Goal: Task Accomplishment & Management: Manage account settings

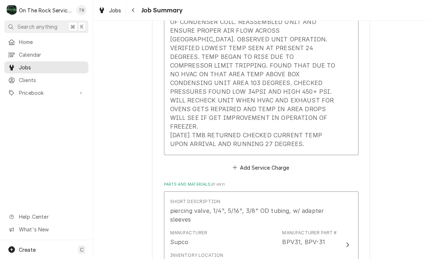
scroll to position [365, 0]
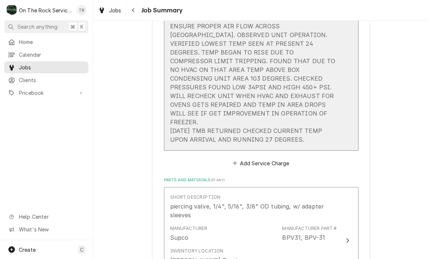
click at [331, 115] on div "9/17/25 TMB PROVIDE SERVICE PARTS AND LABOR TO DETERMINE THAT ON REACH IN FREEZ…" at bounding box center [253, 35] width 167 height 218
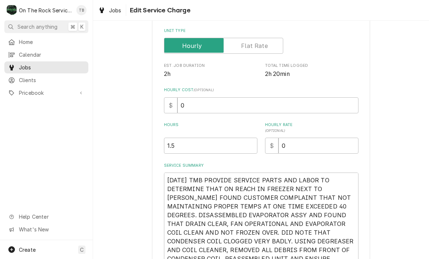
type textarea "x"
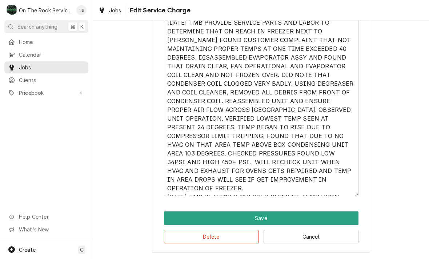
scroll to position [259, 0]
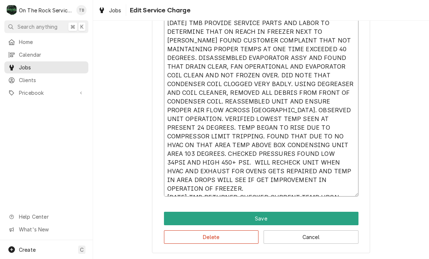
click at [286, 189] on textarea "9/17/25 TMB PROVIDE SERVICE PARTS AND LABOR TO DETERMINE THAT ON REACH IN FREEZ…" at bounding box center [261, 105] width 195 height 181
type textarea "9/17/25 TMB PROVIDE SERVICE PARTS AND LABOR TO DETERMINE THAT ON REACH IN FREEZ…"
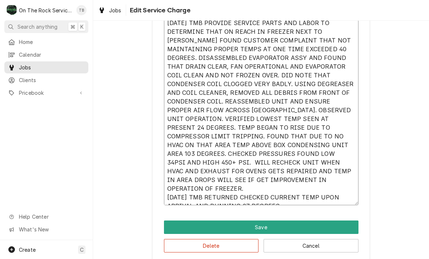
type textarea "x"
type textarea "9/17/25 TMB PROVIDE SERVICE PARTS AND LABOR TO DETERMINE THAT ON REACH IN FREEZ…"
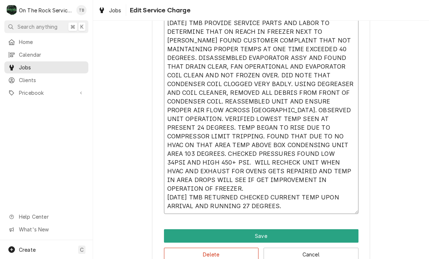
type textarea "x"
type textarea "9/17/25 TMB PROVIDE SERVICE PARTS AND LABOR TO DETERMINE THAT ON REACH IN FREEZ…"
type textarea "x"
type textarea "9/17/25 TMB PROVIDE SERVICE PARTS AND LABOR TO DETERMINE THAT ON REACH IN FREEZ…"
type textarea "x"
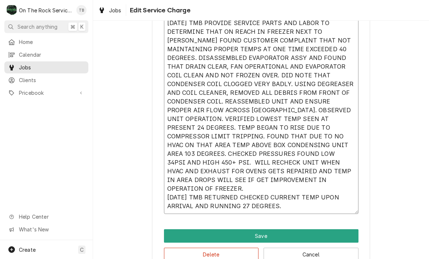
type textarea "9/17/25 TMB PROVIDE SERVICE PARTS AND LABOR TO DETERMINE THAT ON REACH IN FREEZ…"
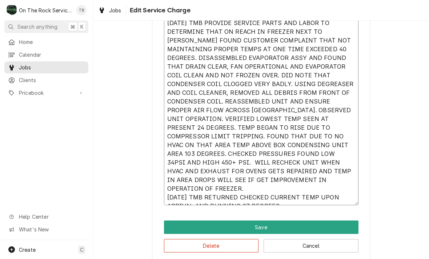
type textarea "x"
type textarea "9/17/25 TMB PROVIDE SERVICE PARTS AND LABOR TO DETERMINE THAT ON REACH IN FREEZ…"
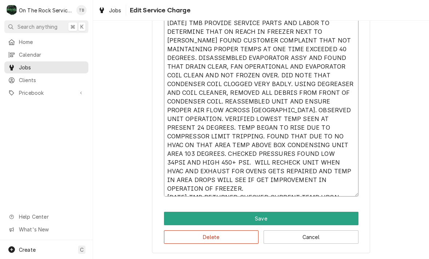
type textarea "x"
type textarea "9/17/25 TMB PROVIDE SERVICE PARTS AND LABOR TO DETERMINE THAT ON REACH IN FREEZ…"
type textarea "x"
type textarea "9/17/25 TMB PROVIDE SERVICE PARTS AND LABOR TO DETERMINE THAT ON REACH IN FREEZ…"
type textarea "x"
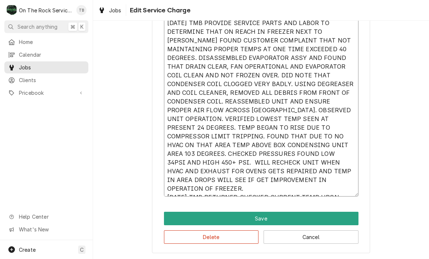
type textarea "9/17/25 TMB PROVIDE SERVICE PARTS AND LABOR TO DETERMINE THAT ON REACH IN FREEZ…"
type textarea "x"
type textarea "9/17/25 TMB PROVIDE SERVICE PARTS AND LABOR TO DETERMINE THAT ON REACH IN FREEZ…"
type textarea "x"
type textarea "9/17/25 TMB PROVIDE SERVICE PARTS AND LABOR TO DETERMINE THAT ON REACH IN FREEZ…"
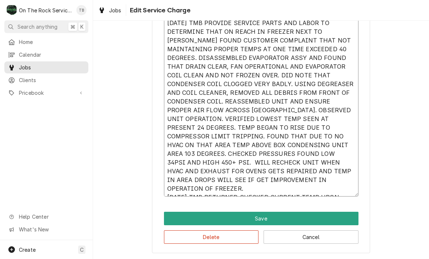
type textarea "x"
type textarea "9/17/25 TMB PROVIDE SERVICE PARTS AND LABOR TO DETERMINE THAT ON REACH IN FREEZ…"
type textarea "x"
type textarea "9/17/25 TMB PROVIDE SERVICE PARTS AND LABOR TO DETERMINE THAT ON REACH IN FREEZ…"
type textarea "x"
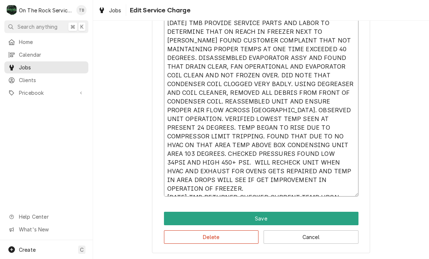
type textarea "9/17/25 TMB PROVIDE SERVICE PARTS AND LABOR TO DETERMINE THAT ON REACH IN FREEZ…"
type textarea "x"
type textarea "9/17/25 TMB PROVIDE SERVICE PARTS AND LABOR TO DETERMINE THAT ON REACH IN FREEZ…"
type textarea "x"
type textarea "9/17/25 TMB PROVIDE SERVICE PARTS AND LABOR TO DETERMINE THAT ON REACH IN FREEZ…"
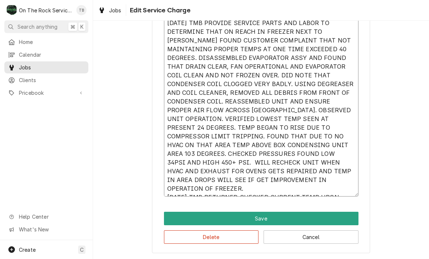
type textarea "x"
type textarea "9/17/25 TMB PROVIDE SERVICE PARTS AND LABOR TO DETERMINE THAT ON REACH IN FREEZ…"
type textarea "x"
type textarea "9/17/25 TMB PROVIDE SERVICE PARTS AND LABOR TO DETERMINE THAT ON REACH IN FREEZ…"
type textarea "x"
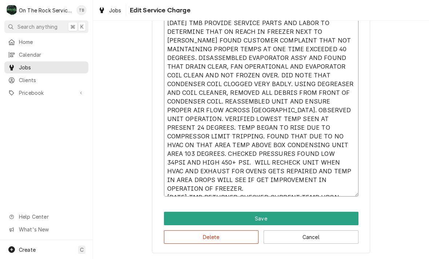
type textarea "9/17/25 TMB PROVIDE SERVICE PARTS AND LABOR TO DETERMINE THAT ON REACH IN FREEZ…"
type textarea "x"
type textarea "9/17/25 TMB PROVIDE SERVICE PARTS AND LABOR TO DETERMINE THAT ON REACH IN FREEZ…"
type textarea "x"
type textarea "9/17/25 TMB PROVIDE SERVICE PARTS AND LABOR TO DETERMINE THAT ON REACH IN FREEZ…"
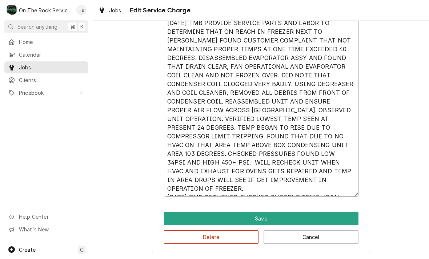
type textarea "x"
type textarea "9/17/25 TMB PROVIDE SERVICE PARTS AND LABOR TO DETERMINE THAT ON REACH IN FREEZ…"
type textarea "x"
type textarea "9/17/25 TMB PROVIDE SERVICE PARTS AND LABOR TO DETERMINE THAT ON REACH IN FREEZ…"
type textarea "x"
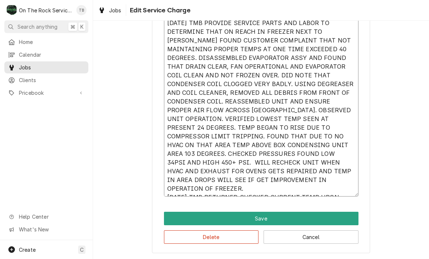
type textarea "9/17/25 TMB PROVIDE SERVICE PARTS AND LABOR TO DETERMINE THAT ON REACH IN FREEZ…"
type textarea "x"
type textarea "9/17/25 TMB PROVIDE SERVICE PARTS AND LABOR TO DETERMINE THAT ON REACH IN FREEZ…"
type textarea "x"
type textarea "9/17/25 TMB PROVIDE SERVICE PARTS AND LABOR TO DETERMINE THAT ON REACH IN FREEZ…"
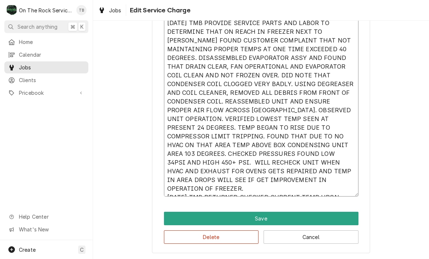
type textarea "x"
type textarea "9/17/25 TMB PROVIDE SERVICE PARTS AND LABOR TO DETERMINE THAT ON REACH IN FREEZ…"
type textarea "x"
type textarea "9/17/25 TMB PROVIDE SERVICE PARTS AND LABOR TO DETERMINE THAT ON REACH IN FREEZ…"
type textarea "x"
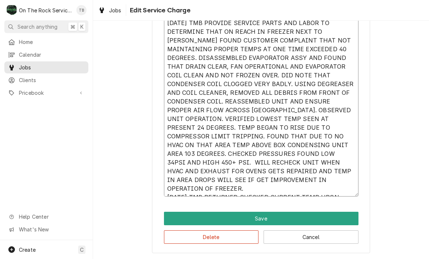
type textarea "9/17/25 TMB PROVIDE SERVICE PARTS AND LABOR TO DETERMINE THAT ON REACH IN FREEZ…"
type textarea "x"
type textarea "9/17/25 TMB PROVIDE SERVICE PARTS AND LABOR TO DETERMINE THAT ON REACH IN FREEZ…"
type textarea "x"
type textarea "9/17/25 TMB PROVIDE SERVICE PARTS AND LABOR TO DETERMINE THAT ON REACH IN FREEZ…"
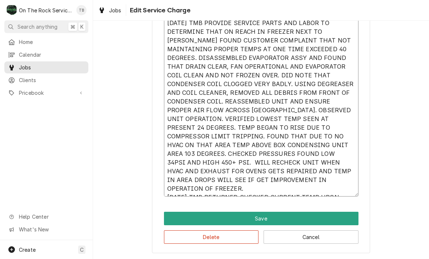
type textarea "x"
type textarea "9/17/25 TMB PROVIDE SERVICE PARTS AND LABOR TO DETERMINE THAT ON REACH IN FREEZ…"
type textarea "x"
type textarea "9/17/25 TMB PROVIDE SERVICE PARTS AND LABOR TO DETERMINE THAT ON REACH IN FREEZ…"
type textarea "x"
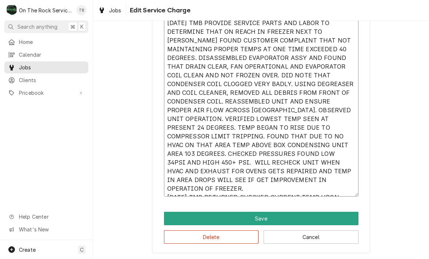
type textarea "9/17/25 TMB PROVIDE SERVICE PARTS AND LABOR TO DETERMINE THAT ON REACH IN FREEZ…"
type textarea "x"
type textarea "9/17/25 TMB PROVIDE SERVICE PARTS AND LABOR TO DETERMINE THAT ON REACH IN FREEZ…"
type textarea "x"
type textarea "9/17/25 TMB PROVIDE SERVICE PARTS AND LABOR TO DETERMINE THAT ON REACH IN FREEZ…"
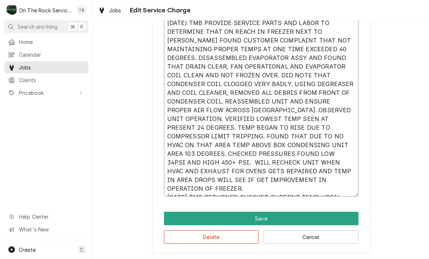
type textarea "x"
type textarea "9/17/25 TMB PROVIDE SERVICE PARTS AND LABOR TO DETERMINE THAT ON REACH IN FREEZ…"
type textarea "x"
type textarea "9/17/25 TMB PROVIDE SERVICE PARTS AND LABOR TO DETERMINE THAT ON REACH IN FREEZ…"
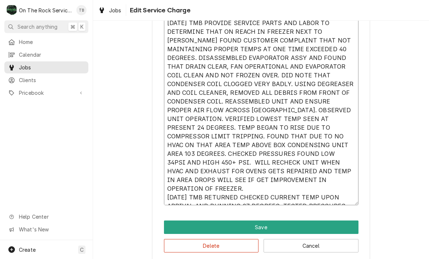
type textarea "x"
type textarea "9/17/25 TMB PROVIDE SERVICE PARTS AND LABOR TO DETERMINE THAT ON REACH IN FREEZ…"
type textarea "x"
type textarea "9/17/25 TMB PROVIDE SERVICE PARTS AND LABOR TO DETERMINE THAT ON REACH IN FREEZ…"
type textarea "x"
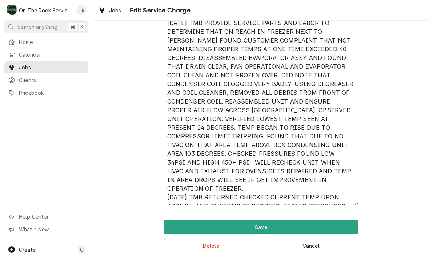
type textarea "9/17/25 TMB PROVIDE SERVICE PARTS AND LABOR TO DETERMINE THAT ON REACH IN FREEZ…"
type textarea "x"
type textarea "9/17/25 TMB PROVIDE SERVICE PARTS AND LABOR TO DETERMINE THAT ON REACH IN FREEZ…"
type textarea "x"
type textarea "9/17/25 TMB PROVIDE SERVICE PARTS AND LABOR TO DETERMINE THAT ON REACH IN FREEZ…"
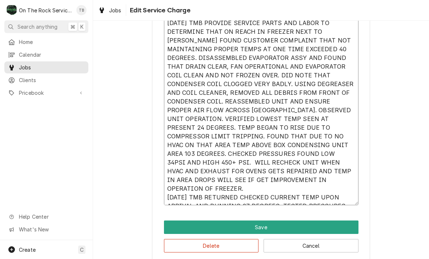
type textarea "x"
type textarea "9/17/25 TMB PROVIDE SERVICE PARTS AND LABOR TO DETERMINE THAT ON REACH IN FREEZ…"
type textarea "x"
type textarea "9/17/25 TMB PROVIDE SERVICE PARTS AND LABOR TO DETERMINE THAT ON REACH IN FREEZ…"
type textarea "x"
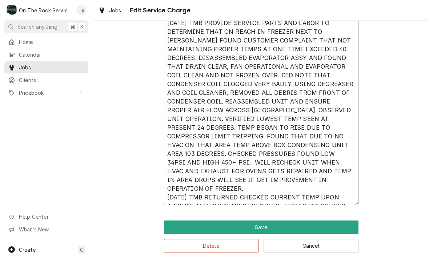
type textarea "9/17/25 TMB PROVIDE SERVICE PARTS AND LABOR TO DETERMINE THAT ON REACH IN FREEZ…"
type textarea "x"
type textarea "9/17/25 TMB PROVIDE SERVICE PARTS AND LABOR TO DETERMINE THAT ON REACH IN FREEZ…"
type textarea "x"
type textarea "9/17/25 TMB PROVIDE SERVICE PARTS AND LABOR TO DETERMINE THAT ON REACH IN FREEZ…"
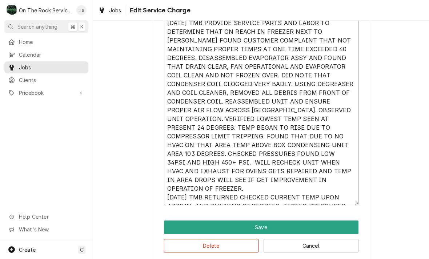
type textarea "x"
type textarea "9/17/25 TMB PROVIDE SERVICE PARTS AND LABOR TO DETERMINE THAT ON REACH IN FREEZ…"
type textarea "x"
type textarea "9/17/25 TMB PROVIDE SERVICE PARTS AND LABOR TO DETERMINE THAT ON REACH IN FREEZ…"
type textarea "x"
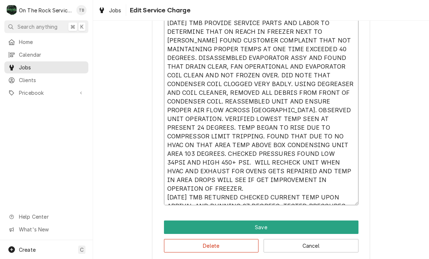
type textarea "9/17/25 TMB PROVIDE SERVICE PARTS AND LABOR TO DETERMINE THAT ON REACH IN FREEZ…"
type textarea "x"
type textarea "9/17/25 TMB PROVIDE SERVICE PARTS AND LABOR TO DETERMINE THAT ON REACH IN FREEZ…"
type textarea "x"
type textarea "9/17/25 TMB PROVIDE SERVICE PARTS AND LABOR TO DETERMINE THAT ON REACH IN FREEZ…"
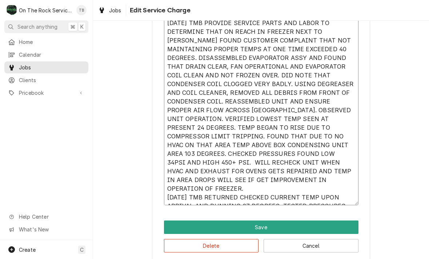
type textarea "x"
type textarea "9/17/25 TMB PROVIDE SERVICE PARTS AND LABOR TO DETERMINE THAT ON REACH IN FREEZ…"
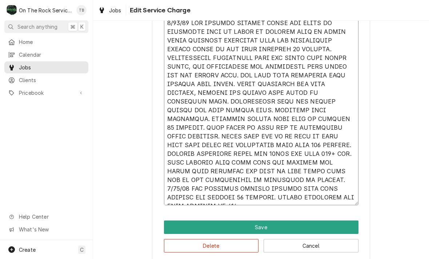
type textarea "x"
type textarea "9/17/25 TMB PROVIDE SERVICE PARTS AND LABOR TO DETERMINE THAT ON REACH IN FREEZ…"
type textarea "x"
type textarea "9/17/25 TMB PROVIDE SERVICE PARTS AND LABOR TO DETERMINE THAT ON REACH IN FREEZ…"
type textarea "x"
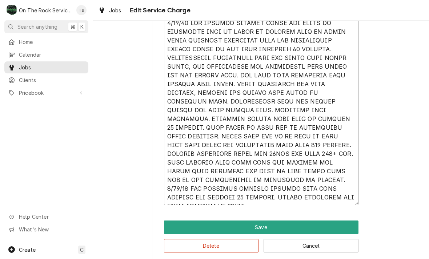
type textarea "9/17/25 TMB PROVIDE SERVICE PARTS AND LABOR TO DETERMINE THAT ON REACH IN FREEZ…"
type textarea "x"
type textarea "9/17/25 TMB PROVIDE SERVICE PARTS AND LABOR TO DETERMINE THAT ON REACH IN FREEZ…"
type textarea "x"
type textarea "[DATE] TMB PROVIDE SERVICE PARTS AND LABOR TO DETERMINE THAT ON REACH IN FREEZE…"
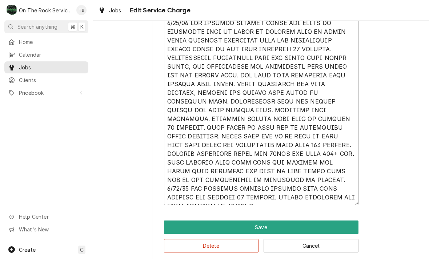
type textarea "x"
type textarea "[DATE] TMB PROVIDE SERVICE PARTS AND LABOR TO DETERMINE THAT ON REACH IN FREEZE…"
type textarea "x"
type textarea "[DATE] TMB PROVIDE SERVICE PARTS AND LABOR TO DETERMINE THAT ON REACH IN FREEZE…"
type textarea "x"
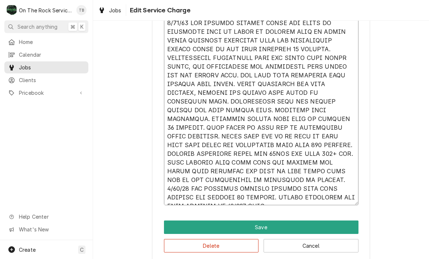
type textarea "[DATE] TMB PROVIDE SERVICE PARTS AND LABOR TO DETERMINE THAT ON REACH IN FREEZE…"
type textarea "x"
type textarea "[DATE] TMB PROVIDE SERVICE PARTS AND LABOR TO DETERMINE THAT ON REACH IN FREEZE…"
type textarea "x"
type textarea "9/17/25 TMB PROVIDE SERVICE PARTS AND LABOR TO DETERMINE THAT ON REACH IN FREEZ…"
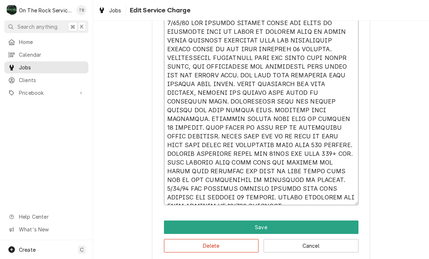
type textarea "x"
type textarea "9/17/25 TMB PROVIDE SERVICE PARTS AND LABOR TO DETERMINE THAT ON REACH IN FREEZ…"
type textarea "x"
type textarea "9/17/25 TMB PROVIDE SERVICE PARTS AND LABOR TO DETERMINE THAT ON REACH IN FREEZ…"
type textarea "x"
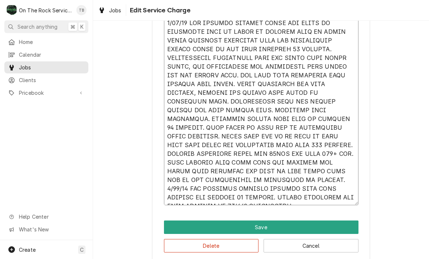
type textarea "9/17/25 TMB PROVIDE SERVICE PARTS AND LABOR TO DETERMINE THAT ON REACH IN FREEZ…"
type textarea "x"
type textarea "9/17/25 TMB PROVIDE SERVICE PARTS AND LABOR TO DETERMINE THAT ON REACH IN FREEZ…"
type textarea "x"
type textarea "9/17/25 TMB PROVIDE SERVICE PARTS AND LABOR TO DETERMINE THAT ON REACH IN FREEZ…"
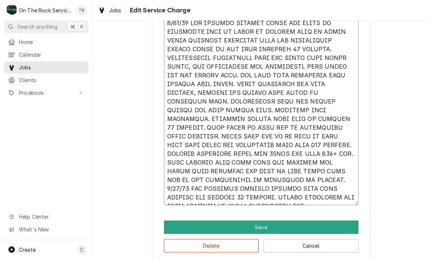
type textarea "x"
type textarea "9/17/25 TMB PROVIDE SERVICE PARTS AND LABOR TO DETERMINE THAT ON REACH IN FREEZ…"
type textarea "x"
type textarea "9/17/25 TMB PROVIDE SERVICE PARTS AND LABOR TO DETERMINE THAT ON REACH IN FREEZ…"
type textarea "x"
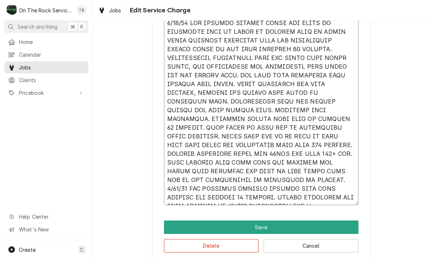
type textarea "9/17/25 TMB PROVIDE SERVICE PARTS AND LABOR TO DETERMINE THAT ON REACH IN FREEZ…"
type textarea "x"
type textarea "9/17/25 TMB PROVIDE SERVICE PARTS AND LABOR TO DETERMINE THAT ON REACH IN FREEZ…"
type textarea "x"
type textarea "9/17/25 TMB PROVIDE SERVICE PARTS AND LABOR TO DETERMINE THAT ON REACH IN FREEZ…"
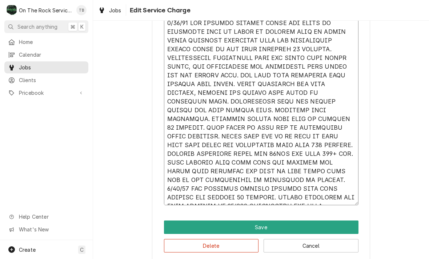
type textarea "x"
type textarea "9/17/25 TMB PROVIDE SERVICE PARTS AND LABOR TO DETERMINE THAT ON REACH IN FREEZ…"
type textarea "x"
type textarea "9/17/25 TMB PROVIDE SERVICE PARTS AND LABOR TO DETERMINE THAT ON REACH IN FREEZ…"
type textarea "x"
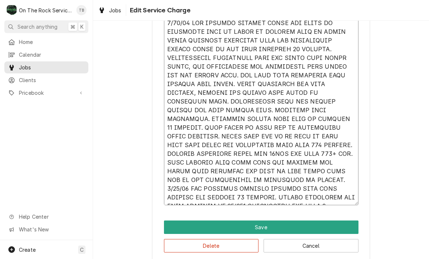
type textarea "9/17/25 TMB PROVIDE SERVICE PARTS AND LABOR TO DETERMINE THAT ON REACH IN FREEZ…"
type textarea "x"
type textarea "9/17/25 TMB PROVIDE SERVICE PARTS AND LABOR TO DETERMINE THAT ON REACH IN FREEZ…"
type textarea "x"
type textarea "9/17/25 TMB PROVIDE SERVICE PARTS AND LABOR TO DETERMINE THAT ON REACH IN FREEZ…"
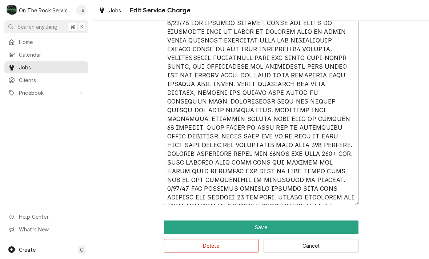
type textarea "x"
type textarea "9/17/25 TMB PROVIDE SERVICE PARTS AND LABOR TO DETERMINE THAT ON REACH IN FREEZ…"
type textarea "x"
type textarea "9/17/25 TMB PROVIDE SERVICE PARTS AND LABOR TO DETERMINE THAT ON REACH IN FREEZ…"
type textarea "x"
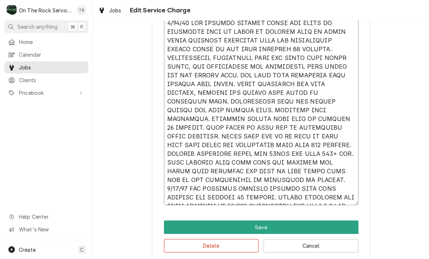
type textarea "9/17/25 TMB PROVIDE SERVICE PARTS AND LABOR TO DETERMINE THAT ON REACH IN FREEZ…"
type textarea "x"
type textarea "9/17/25 TMB PROVIDE SERVICE PARTS AND LABOR TO DETERMINE THAT ON REACH IN FREEZ…"
type textarea "x"
type textarea "9/17/25 TMB PROVIDE SERVICE PARTS AND LABOR TO DETERMINE THAT ON REACH IN FREEZ…"
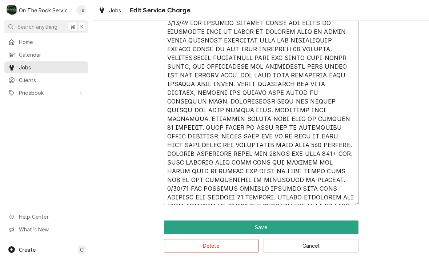
type textarea "x"
type textarea "9/17/25 TMB PROVIDE SERVICE PARTS AND LABOR TO DETERMINE THAT ON REACH IN FREEZ…"
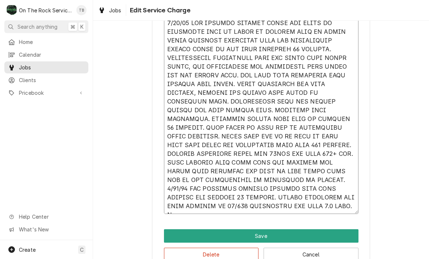
type textarea "x"
type textarea "9/17/25 TMB PROVIDE SERVICE PARTS AND LABOR TO DETERMINE THAT ON REACH IN FREEZ…"
type textarea "x"
type textarea "9/17/25 TMB PROVIDE SERVICE PARTS AND LABOR TO DETERMINE THAT ON REACH IN FREEZ…"
type textarea "x"
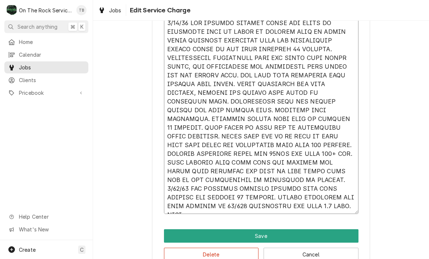
type textarea "9/17/25 TMB PROVIDE SERVICE PARTS AND LABOR TO DETERMINE THAT ON REACH IN FREEZ…"
type textarea "x"
type textarea "9/17/25 TMB PROVIDE SERVICE PARTS AND LABOR TO DETERMINE THAT ON REACH IN FREEZ…"
type textarea "x"
type textarea "9/17/25 TMB PROVIDE SERVICE PARTS AND LABOR TO DETERMINE THAT ON REACH IN FREEZ…"
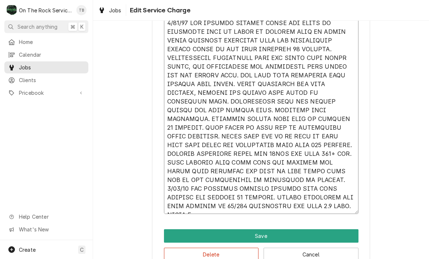
type textarea "x"
type textarea "9/17/25 TMB PROVIDE SERVICE PARTS AND LABOR TO DETERMINE THAT ON REACH IN FREEZ…"
type textarea "x"
type textarea "9/17/25 TMB PROVIDE SERVICE PARTS AND LABOR TO DETERMINE THAT ON REACH IN FREEZ…"
type textarea "x"
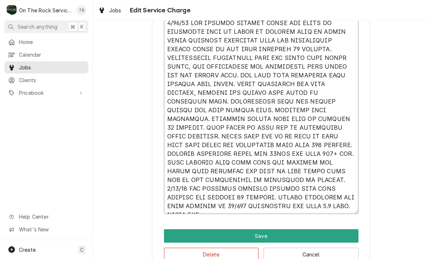
type textarea "9/17/25 TMB PROVIDE SERVICE PARTS AND LABOR TO DETERMINE THAT ON REACH IN FREEZ…"
type textarea "x"
type textarea "9/17/25 TMB PROVIDE SERVICE PARTS AND LABOR TO DETERMINE THAT ON REACH IN FREEZ…"
type textarea "x"
type textarea "9/17/25 TMB PROVIDE SERVICE PARTS AND LABOR TO DETERMINE THAT ON REACH IN FREEZ…"
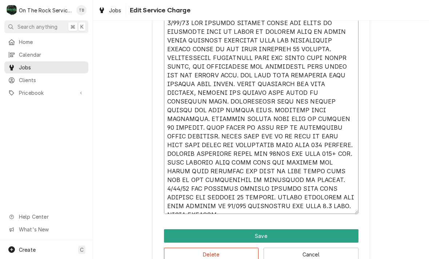
type textarea "x"
type textarea "9/17/25 TMB PROVIDE SERVICE PARTS AND LABOR TO DETERMINE THAT ON REACH IN FREEZ…"
type textarea "x"
type textarea "9/17/25 TMB PROVIDE SERVICE PARTS AND LABOR TO DETERMINE THAT ON REACH IN FREEZ…"
type textarea "x"
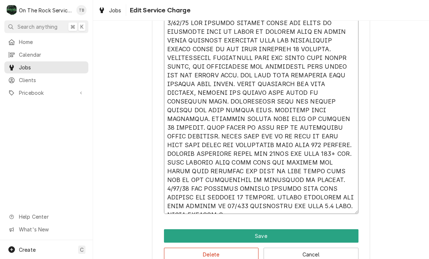
type textarea "9/17/25 TMB PROVIDE SERVICE PARTS AND LABOR TO DETERMINE THAT ON REACH IN FREEZ…"
type textarea "x"
type textarea "9/17/25 TMB PROVIDE SERVICE PARTS AND LABOR TO DETERMINE THAT ON REACH IN FREEZ…"
type textarea "x"
type textarea "9/17/25 TMB PROVIDE SERVICE PARTS AND LABOR TO DETERMINE THAT ON REACH IN FREEZ…"
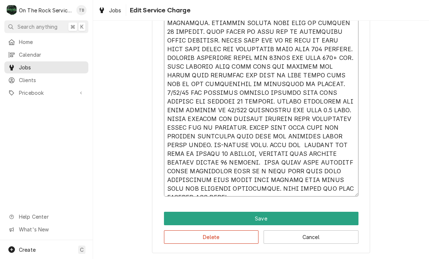
scroll to position [355, 0]
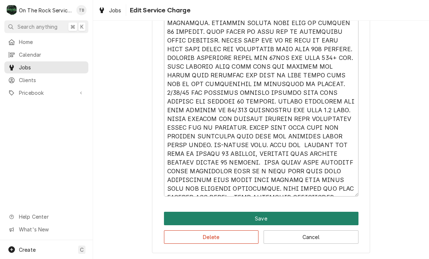
click at [270, 219] on button "Save" at bounding box center [261, 218] width 195 height 13
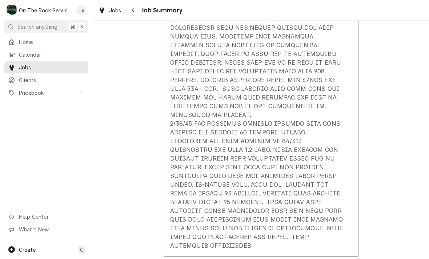
scroll to position [365, 0]
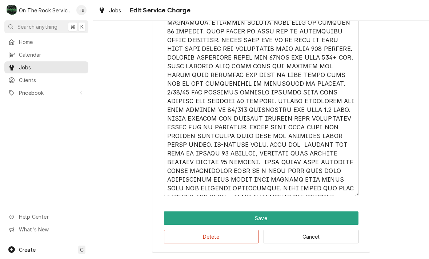
scroll to position [355, 0]
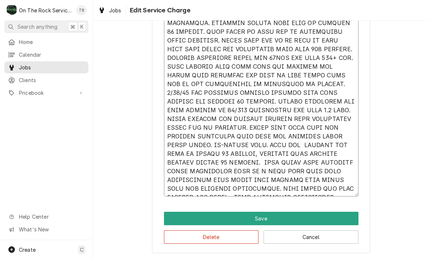
click at [330, 187] on textarea "Service Summary" at bounding box center [261, 57] width 195 height 277
click at [332, 190] on textarea "Service Summary" at bounding box center [261, 57] width 195 height 277
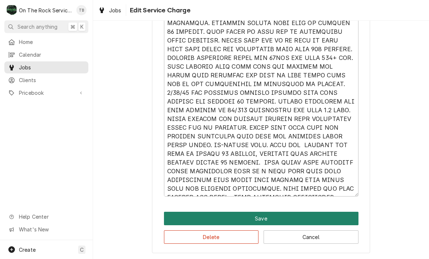
click at [264, 215] on button "Save" at bounding box center [261, 218] width 195 height 13
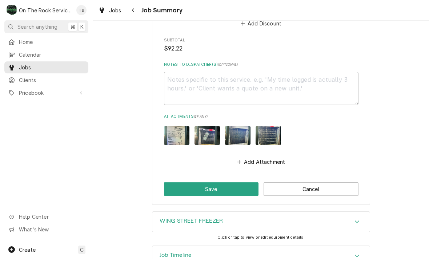
scroll to position [1009, 0]
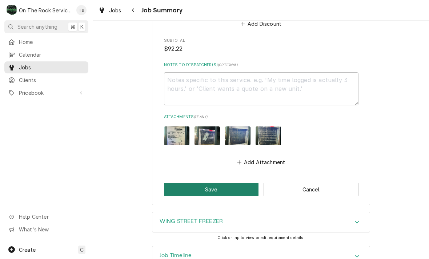
click at [221, 183] on button "Save" at bounding box center [211, 189] width 95 height 13
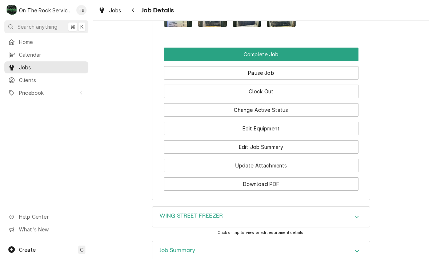
scroll to position [921, 0]
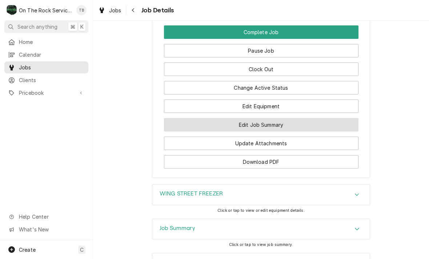
click at [276, 125] on button "Edit Job Summary" at bounding box center [261, 124] width 195 height 13
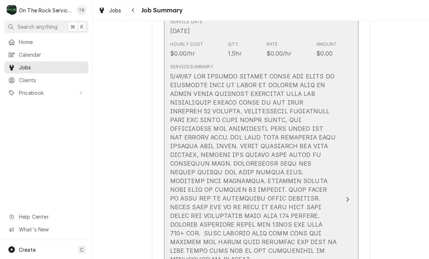
click at [279, 222] on div "Update Line Item" at bounding box center [253, 238] width 167 height 332
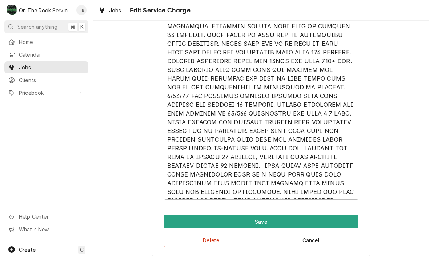
scroll to position [355, 0]
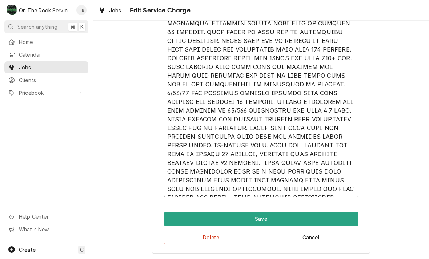
click at [328, 191] on textarea "Service Summary" at bounding box center [261, 58] width 195 height 277
click at [331, 193] on textarea "Service Summary" at bounding box center [261, 58] width 195 height 277
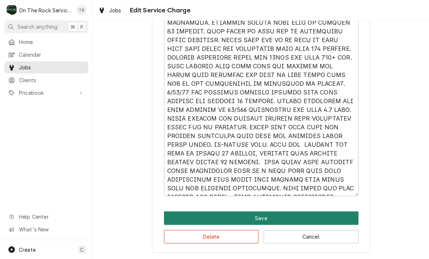
scroll to position [355, 0]
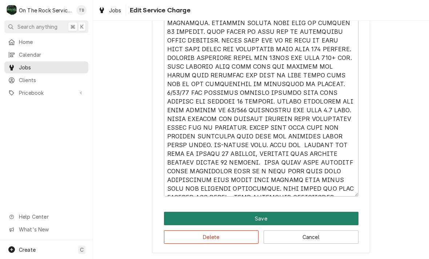
type textarea "x"
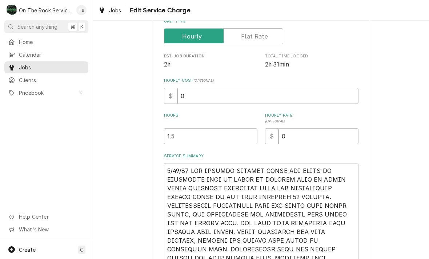
scroll to position [110, 0]
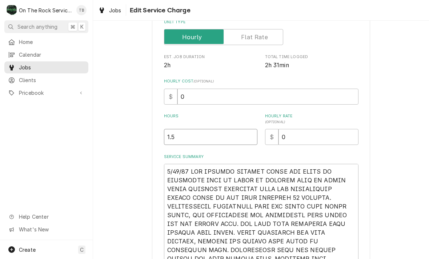
type input "1"
type textarea "x"
type input "2"
type textarea "x"
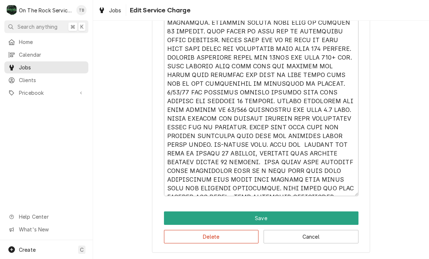
scroll to position [355, 0]
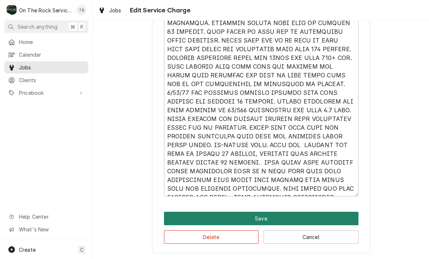
type input "2.5"
type textarea "x"
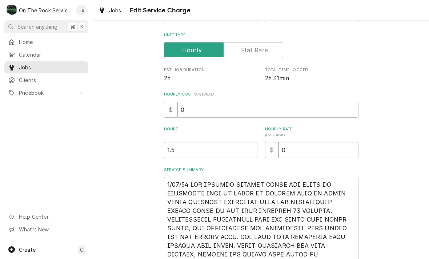
scroll to position [100, 0]
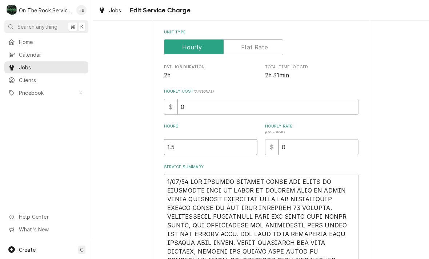
click at [196, 146] on input "1.5" at bounding box center [210, 147] width 93 height 16
type textarea "x"
type input "1"
type textarea "x"
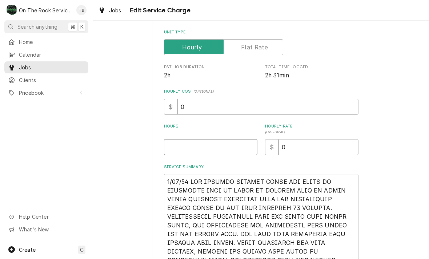
type input "2"
type textarea "x"
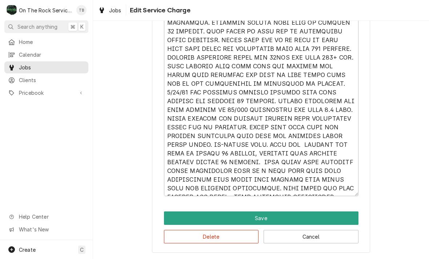
scroll to position [355, 0]
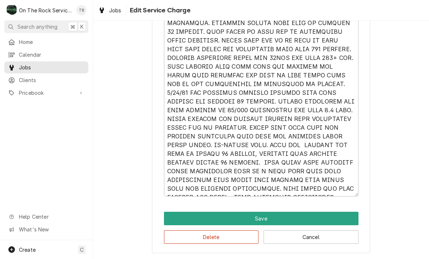
type input "2.5"
click at [340, 188] on textarea "Service Summary" at bounding box center [261, 57] width 195 height 277
type textarea "9/17/25 TMB PROVIDE SERVICE PARTS AND LABOR TO DETERMINE THAT ON REACH IN FREEZ…"
type textarea "x"
type textarea "9/17/25 TMB PROVIDE SERVICE PARTS AND LABOR TO DETERMINE THAT ON REACH IN FREEZ…"
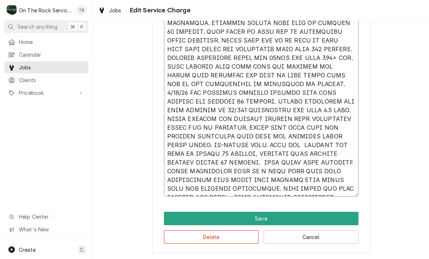
type textarea "x"
type textarea "9/17/25 TMB PROVIDE SERVICE PARTS AND LABOR TO DETERMINE THAT ON REACH IN FREEZ…"
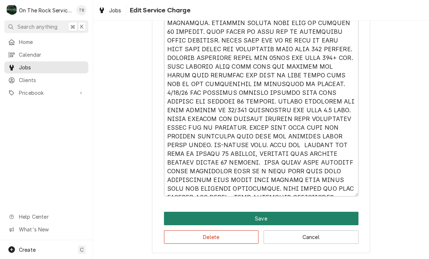
click at [261, 220] on button "Save" at bounding box center [261, 218] width 195 height 13
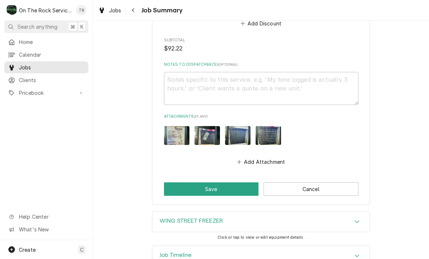
scroll to position [1009, 0]
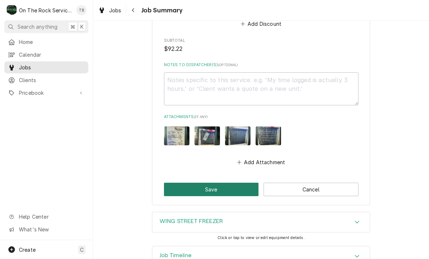
click at [227, 183] on button "Save" at bounding box center [211, 189] width 95 height 13
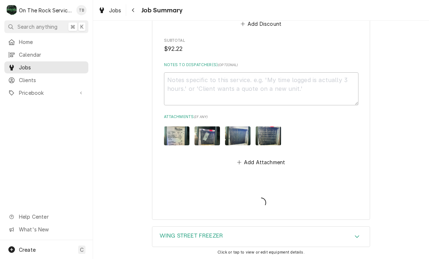
type textarea "x"
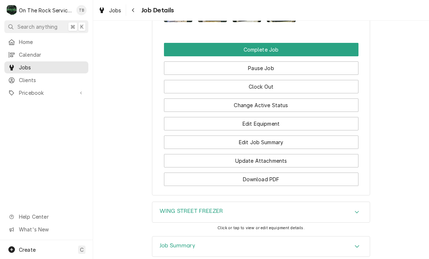
scroll to position [905, 0]
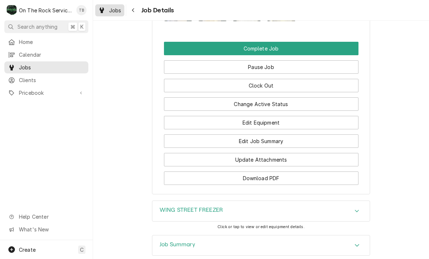
click at [107, 13] on div "Jobs" at bounding box center [110, 10] width 26 height 9
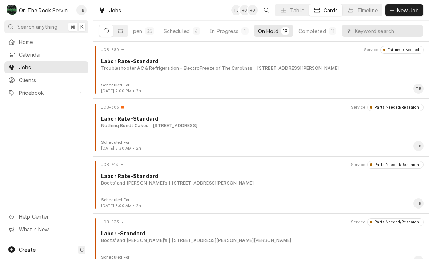
scroll to position [0, 17]
click at [311, 33] on div "Completed" at bounding box center [312, 31] width 27 height 8
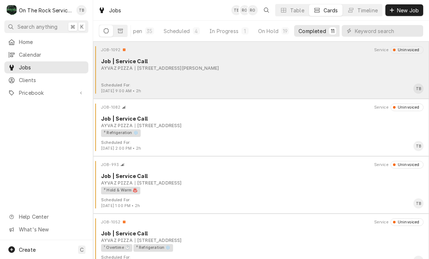
click at [295, 76] on div "JOB-1092 Service Uninvoiced Job | Service Call AYVAZ PIZZA [STREET_ADDRESS][PER…" at bounding box center [261, 64] width 330 height 36
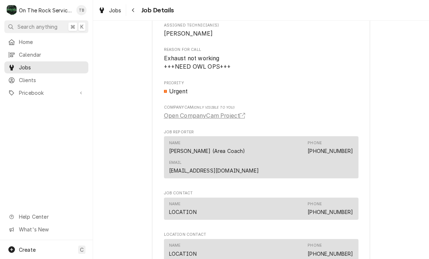
scroll to position [379, 0]
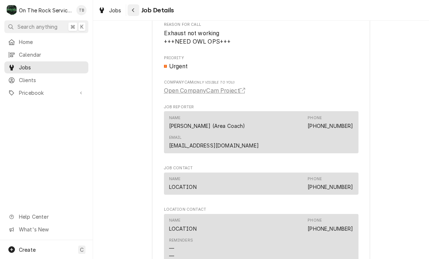
click at [134, 13] on div "Navigate back" at bounding box center [133, 10] width 7 height 7
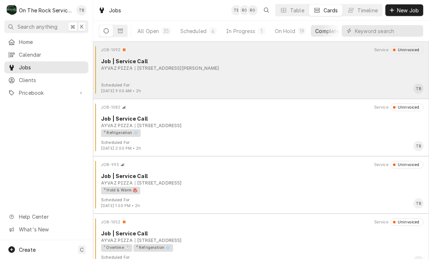
click at [261, 76] on div "JOB-1092 Service Uninvoiced Job | Service Call AYVAZ PIZZA [STREET_ADDRESS][PER…" at bounding box center [261, 64] width 330 height 36
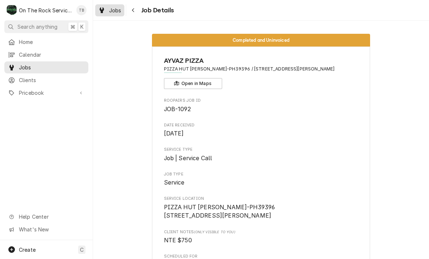
click at [111, 9] on span "Jobs" at bounding box center [115, 11] width 12 height 8
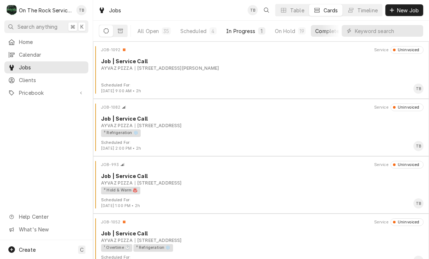
click at [236, 31] on div "In Progress" at bounding box center [240, 31] width 29 height 8
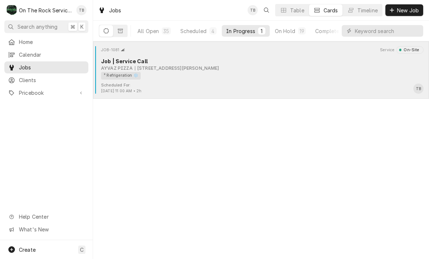
click at [239, 84] on div "Scheduled For: [DATE] 11:00 AM • 2h TB" at bounding box center [261, 89] width 330 height 12
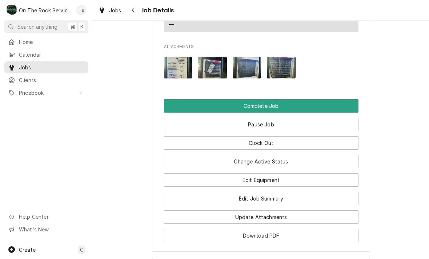
scroll to position [879, 0]
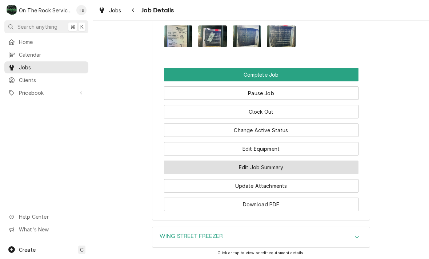
click at [273, 167] on button "Edit Job Summary" at bounding box center [261, 167] width 195 height 13
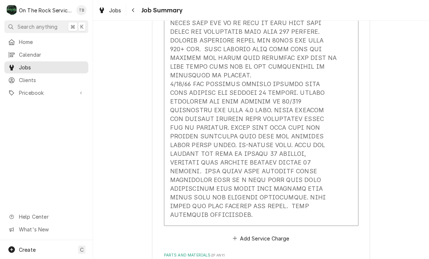
scroll to position [407, 0]
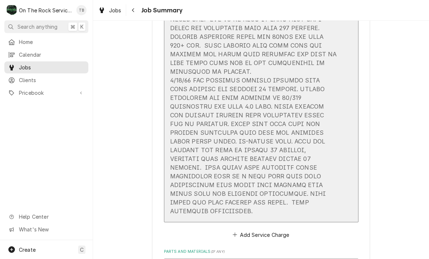
click at [304, 194] on div "Update Line Item" at bounding box center [253, 50] width 167 height 332
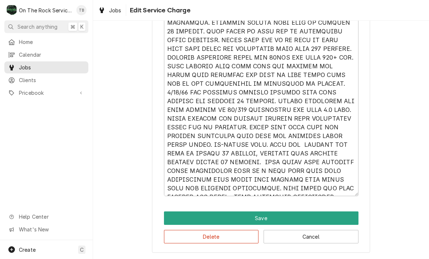
scroll to position [355, 0]
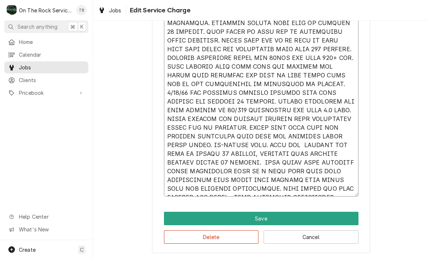
click at [341, 194] on textarea "Service Summary" at bounding box center [261, 57] width 195 height 277
type textarea "x"
type textarea "[DATE] TMB PROVIDE SERVICE PARTS AND LABOR TO DETERMINE THAT ON REACH IN FREEZE…"
type textarea "x"
type textarea "[DATE] TMB PROVIDE SERVICE PARTS AND LABOR TO DETERMINE THAT ON REACH IN FREEZE…"
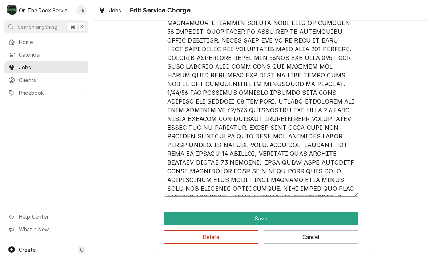
type textarea "x"
type textarea "[DATE] TMB PROVIDE SERVICE PARTS AND LABOR TO DETERMINE THAT ON REACH IN FREEZE…"
type textarea "x"
type textarea "[DATE] TMB PROVIDE SERVICE PARTS AND LABOR TO DETERMINE THAT ON REACH IN FREEZE…"
type textarea "x"
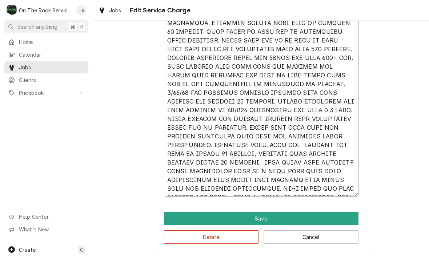
type textarea "[DATE] TMB PROVIDE SERVICE PARTS AND LABOR TO DETERMINE THAT ON REACH IN FREEZE…"
type textarea "x"
type textarea "9/17/25 TMB PROVIDE SERVICE PARTS AND LABOR TO DETERMINE THAT ON REACH IN FREEZ…"
type textarea "x"
type textarea "9/17/25 TMB PROVIDE SERVICE PARTS AND LABOR TO DETERMINE THAT ON REACH IN FREEZ…"
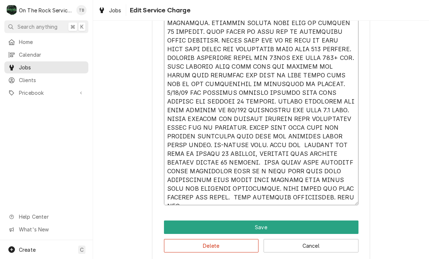
type textarea "x"
type textarea "9/17/25 TMB PROVIDE SERVICE PARTS AND LABOR TO DETERMINE THAT ON REACH IN FREEZ…"
type textarea "x"
type textarea "9/17/25 TMB PROVIDE SERVICE PARTS AND LABOR TO DETERMINE THAT ON REACH IN FREEZ…"
type textarea "x"
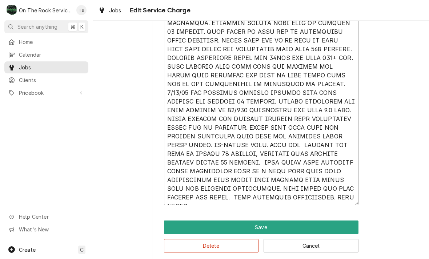
type textarea "9/17/25 TMB PROVIDE SERVICE PARTS AND LABOR TO DETERMINE THAT ON REACH IN FREEZ…"
type textarea "x"
type textarea "9/17/25 TMB PROVIDE SERVICE PARTS AND LABOR TO DETERMINE THAT ON REACH IN FREEZ…"
type textarea "x"
type textarea "9/17/25 TMB PROVIDE SERVICE PARTS AND LABOR TO DETERMINE THAT ON REACH IN FREEZ…"
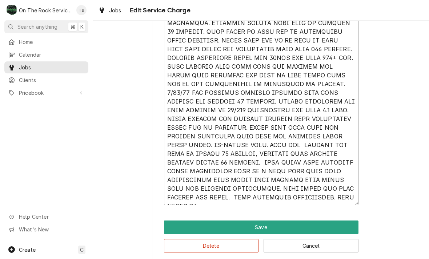
type textarea "x"
type textarea "9/17/25 TMB PROVIDE SERVICE PARTS AND LABOR TO DETERMINE THAT ON REACH IN FREEZ…"
type textarea "x"
type textarea "9/17/25 TMB PROVIDE SERVICE PARTS AND LABOR TO DETERMINE THAT ON REACH IN FREEZ…"
type textarea "x"
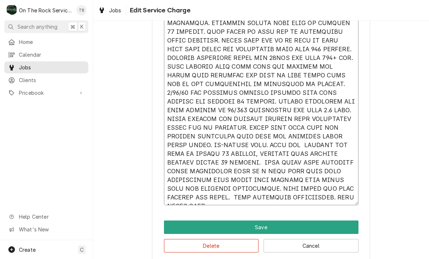
type textarea "9/17/25 TMB PROVIDE SERVICE PARTS AND LABOR TO DETERMINE THAT ON REACH IN FREEZ…"
type textarea "x"
type textarea "9/17/25 TMB PROVIDE SERVICE PARTS AND LABOR TO DETERMINE THAT ON REACH IN FREEZ…"
type textarea "x"
type textarea "9/17/25 TMB PROVIDE SERVICE PARTS AND LABOR TO DETERMINE THAT ON REACH IN FREEZ…"
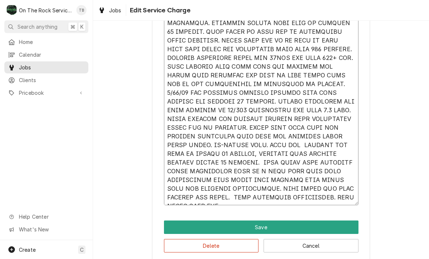
type textarea "x"
type textarea "9/17/25 TMB PROVIDE SERVICE PARTS AND LABOR TO DETERMINE THAT ON REACH IN FREEZ…"
type textarea "x"
type textarea "9/17/25 TMB PROVIDE SERVICE PARTS AND LABOR TO DETERMINE THAT ON REACH IN FREEZ…"
type textarea "x"
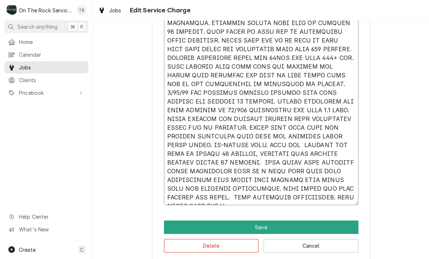
type textarea "9/17/25 TMB PROVIDE SERVICE PARTS AND LABOR TO DETERMINE THAT ON REACH IN FREEZ…"
type textarea "x"
type textarea "9/17/25 TMB PROVIDE SERVICE PARTS AND LABOR TO DETERMINE THAT ON REACH IN FREEZ…"
type textarea "x"
type textarea "9/17/25 TMB PROVIDE SERVICE PARTS AND LABOR TO DETERMINE THAT ON REACH IN FREEZ…"
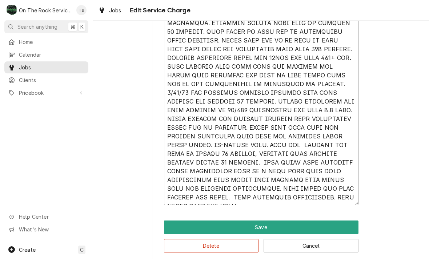
type textarea "x"
type textarea "9/17/25 TMB PROVIDE SERVICE PARTS AND LABOR TO DETERMINE THAT ON REACH IN FREEZ…"
type textarea "x"
type textarea "9/17/25 TMB PROVIDE SERVICE PARTS AND LABOR TO DETERMINE THAT ON REACH IN FREEZ…"
type textarea "x"
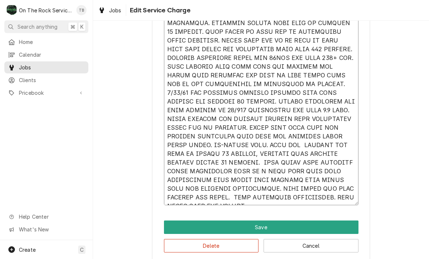
type textarea "9/17/25 TMB PROVIDE SERVICE PARTS AND LABOR TO DETERMINE THAT ON REACH IN FREEZ…"
type textarea "x"
type textarea "9/17/25 TMB PROVIDE SERVICE PARTS AND LABOR TO DETERMINE THAT ON REACH IN FREEZ…"
type textarea "x"
type textarea "9/17/25 TMB PROVIDE SERVICE PARTS AND LABOR TO DETERMINE THAT ON REACH IN FREEZ…"
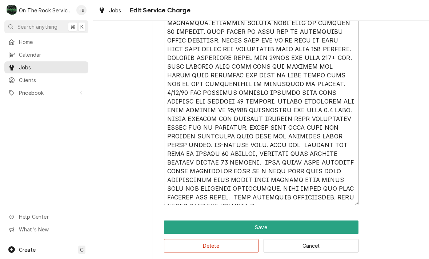
type textarea "x"
type textarea "9/17/25 TMB PROVIDE SERVICE PARTS AND LABOR TO DETERMINE THAT ON REACH IN FREEZ…"
type textarea "x"
type textarea "9/17/25 TMB PROVIDE SERVICE PARTS AND LABOR TO DETERMINE THAT ON REACH IN FREEZ…"
type textarea "x"
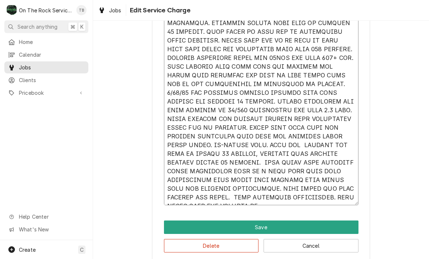
type textarea "9/17/25 TMB PROVIDE SERVICE PARTS AND LABOR TO DETERMINE THAT ON REACH IN FREEZ…"
type textarea "x"
type textarea "9/17/25 TMB PROVIDE SERVICE PARTS AND LABOR TO DETERMINE THAT ON REACH IN FREEZ…"
type textarea "x"
type textarea "9/17/25 TMB PROVIDE SERVICE PARTS AND LABOR TO DETERMINE THAT ON REACH IN FREEZ…"
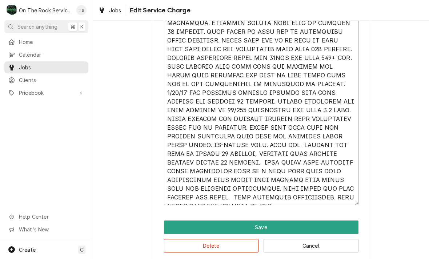
type textarea "x"
type textarea "9/17/25 TMB PROVIDE SERVICE PARTS AND LABOR TO DETERMINE THAT ON REACH IN FREEZ…"
type textarea "x"
type textarea "9/17/25 TMB PROVIDE SERVICE PARTS AND LABOR TO DETERMINE THAT ON REACH IN FREEZ…"
type textarea "x"
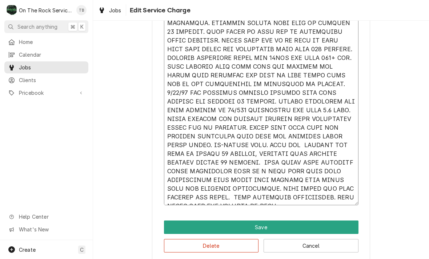
type textarea "9/17/25 TMB PROVIDE SERVICE PARTS AND LABOR TO DETERMINE THAT ON REACH IN FREEZ…"
type textarea "x"
type textarea "9/17/25 TMB PROVIDE SERVICE PARTS AND LABOR TO DETERMINE THAT ON REACH IN FREEZ…"
type textarea "x"
type textarea "9/17/25 TMB PROVIDE SERVICE PARTS AND LABOR TO DETERMINE THAT ON REACH IN FREEZ…"
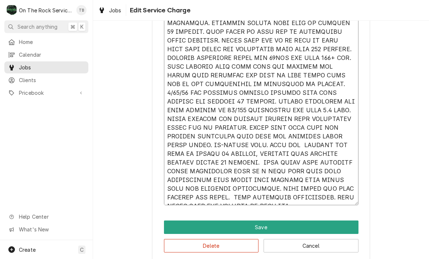
type textarea "x"
type textarea "9/17/25 TMB PROVIDE SERVICE PARTS AND LABOR TO DETERMINE THAT ON REACH IN FREEZ…"
type textarea "x"
type textarea "9/17/25 TMB PROVIDE SERVICE PARTS AND LABOR TO DETERMINE THAT ON REACH IN FREEZ…"
type textarea "x"
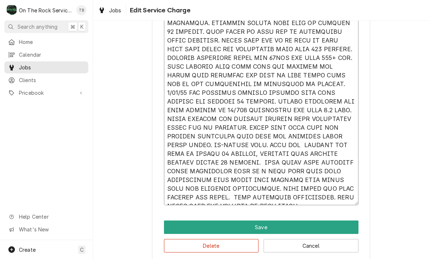
type textarea "9/17/25 TMB PROVIDE SERVICE PARTS AND LABOR TO DETERMINE THAT ON REACH IN FREEZ…"
type textarea "x"
type textarea "9/17/25 TMB PROVIDE SERVICE PARTS AND LABOR TO DETERMINE THAT ON REACH IN FREEZ…"
type textarea "x"
type textarea "9/17/25 TMB PROVIDE SERVICE PARTS AND LABOR TO DETERMINE THAT ON REACH IN FREEZ…"
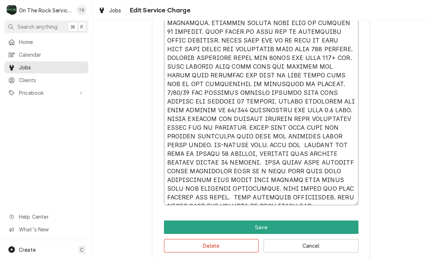
type textarea "x"
type textarea "9/17/25 TMB PROVIDE SERVICE PARTS AND LABOR TO DETERMINE THAT ON REACH IN FREEZ…"
type textarea "x"
type textarea "9/17/25 TMB PROVIDE SERVICE PARTS AND LABOR TO DETERMINE THAT ON REACH IN FREEZ…"
type textarea "x"
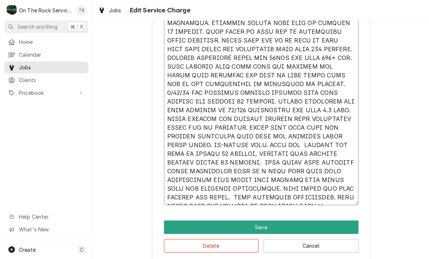
type textarea "9/17/25 TMB PROVIDE SERVICE PARTS AND LABOR TO DETERMINE THAT ON REACH IN FREEZ…"
type textarea "x"
type textarea "9/17/25 TMB PROVIDE SERVICE PARTS AND LABOR TO DETERMINE THAT ON REACH IN FREEZ…"
type textarea "x"
type textarea "9/17/25 TMB PROVIDE SERVICE PARTS AND LABOR TO DETERMINE THAT ON REACH IN FREEZ…"
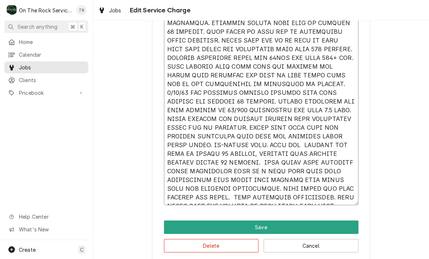
type textarea "x"
type textarea "9/17/25 TMB PROVIDE SERVICE PARTS AND LABOR TO DETERMINE THAT ON REACH IN FREEZ…"
type textarea "x"
type textarea "9/17/25 TMB PROVIDE SERVICE PARTS AND LABOR TO DETERMINE THAT ON REACH IN FREEZ…"
type textarea "x"
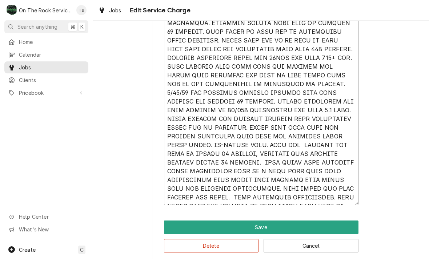
type textarea "9/17/25 TMB PROVIDE SERVICE PARTS AND LABOR TO DETERMINE THAT ON REACH IN FREEZ…"
type textarea "x"
type textarea "9/17/25 TMB PROVIDE SERVICE PARTS AND LABOR TO DETERMINE THAT ON REACH IN FREEZ…"
type textarea "x"
type textarea "9/17/25 TMB PROVIDE SERVICE PARTS AND LABOR TO DETERMINE THAT ON REACH IN FREEZ…"
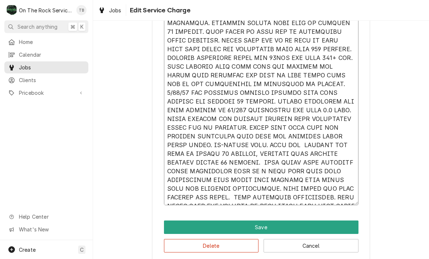
type textarea "x"
type textarea "9/17/25 TMB PROVIDE SERVICE PARTS AND LABOR TO DETERMINE THAT ON REACH IN FREEZ…"
type textarea "x"
type textarea "9/17/25 TMB PROVIDE SERVICE PARTS AND LABOR TO DETERMINE THAT ON REACH IN FREEZ…"
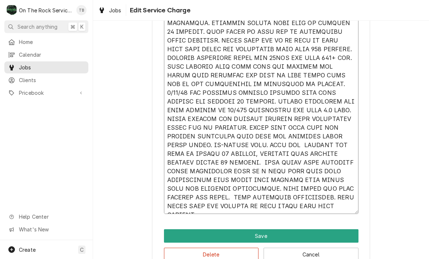
type textarea "x"
type textarea "9/17/25 TMB PROVIDE SERVICE PARTS AND LABOR TO DETERMINE THAT ON REACH IN FREEZ…"
type textarea "x"
type textarea "9/17/25 TMB PROVIDE SERVICE PARTS AND LABOR TO DETERMINE THAT ON REACH IN FREEZ…"
type textarea "x"
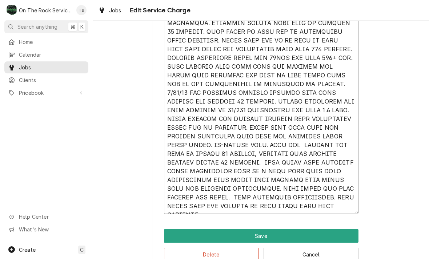
type textarea "9/17/25 TMB PROVIDE SERVICE PARTS AND LABOR TO DETERMINE THAT ON REACH IN FREEZ…"
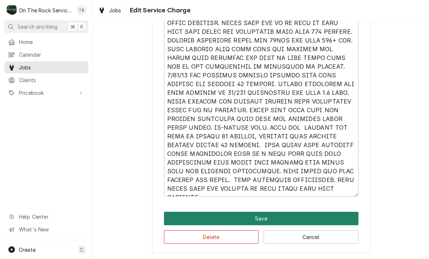
click at [273, 219] on button "Save" at bounding box center [261, 218] width 195 height 13
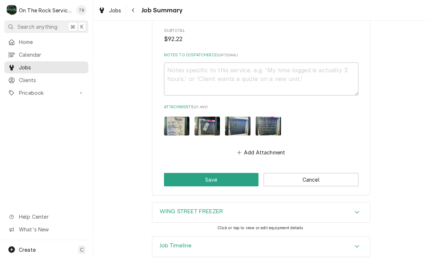
scroll to position [1027, 0]
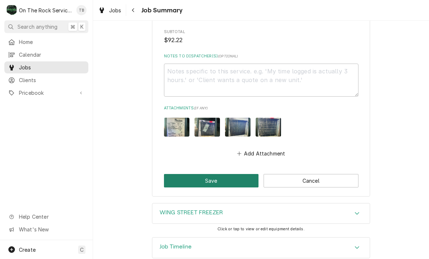
click at [235, 174] on button "Save" at bounding box center [211, 180] width 95 height 13
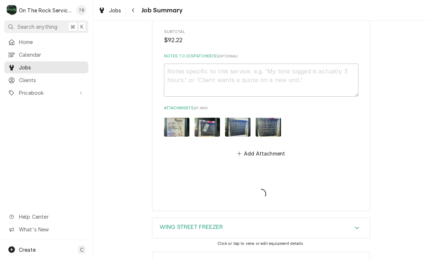
type textarea "x"
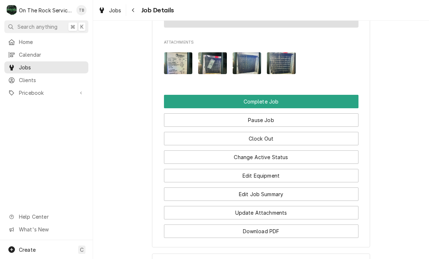
scroll to position [845, 0]
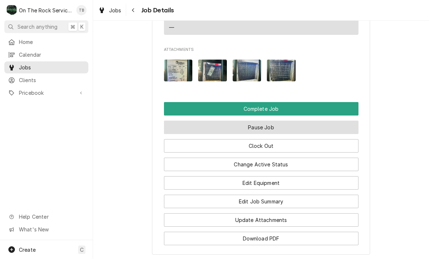
click at [269, 123] on button "Pause Job" at bounding box center [261, 127] width 195 height 13
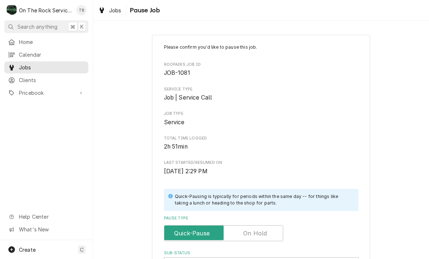
click at [262, 235] on input "Pause Type" at bounding box center [223, 233] width 113 height 16
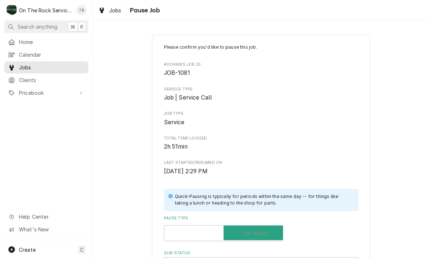
checkbox input "true"
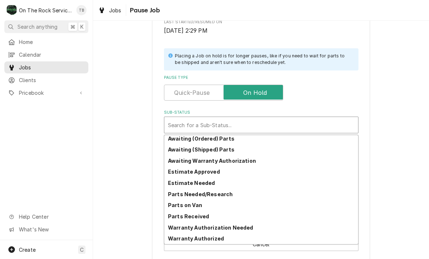
scroll to position [36, 0]
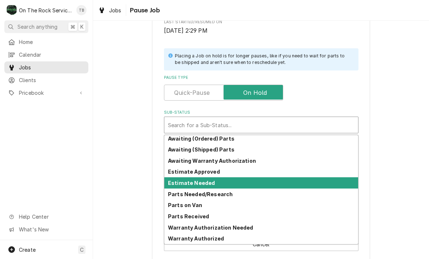
click at [205, 182] on strong "Estimate Needed" at bounding box center [191, 183] width 47 height 6
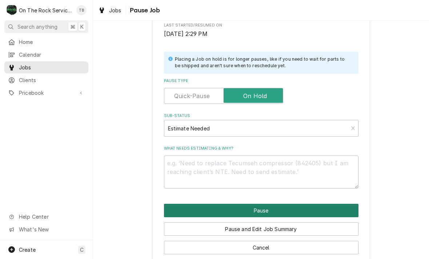
click at [229, 208] on button "Pause" at bounding box center [261, 210] width 195 height 13
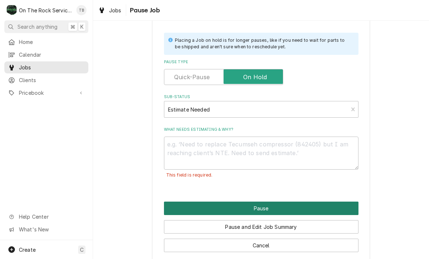
scroll to position [157, 0]
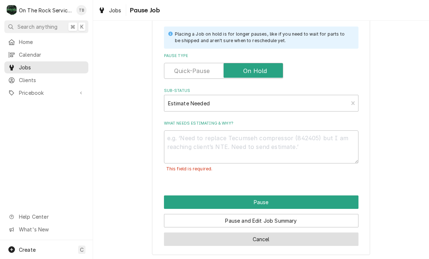
click at [269, 239] on button "Cancel" at bounding box center [261, 239] width 195 height 13
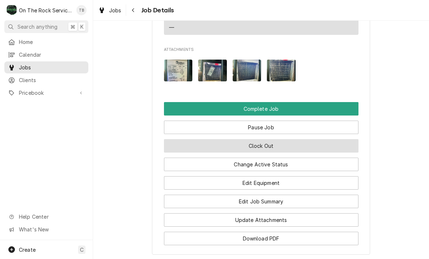
click at [276, 143] on button "Clock Out" at bounding box center [261, 145] width 195 height 13
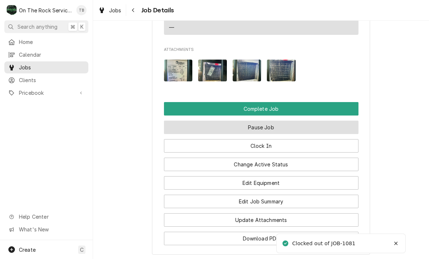
click at [276, 126] on button "Pause Job" at bounding box center [261, 127] width 195 height 13
type textarea "x"
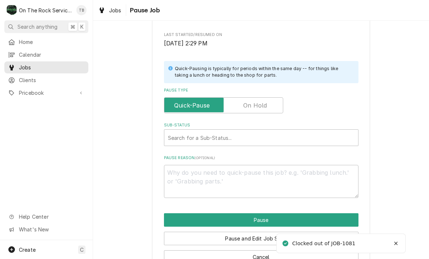
scroll to position [139, 0]
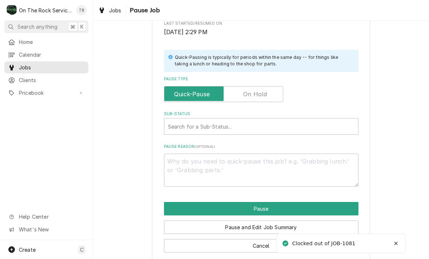
click at [273, 95] on input "Pause Type" at bounding box center [223, 94] width 113 height 16
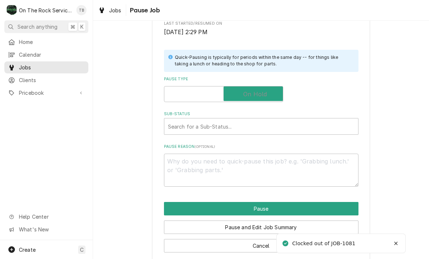
checkbox input "true"
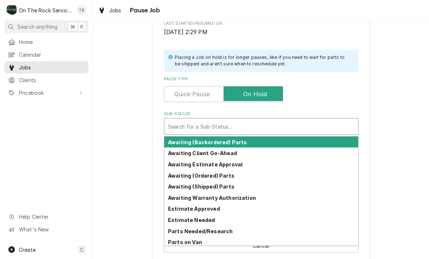
click at [204, 219] on strong "Estimate Needed" at bounding box center [191, 220] width 47 height 6
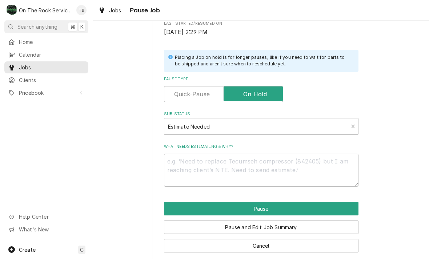
scroll to position [137, 0]
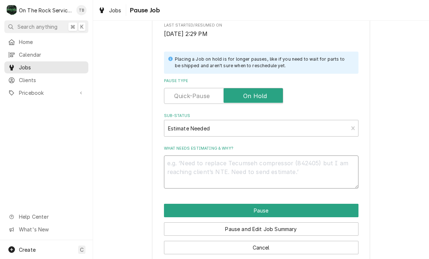
click at [188, 169] on textarea "What needs estimating & why?" at bounding box center [261, 172] width 195 height 33
type textarea "x"
type textarea "T"
type textarea "x"
type textarea "TEM"
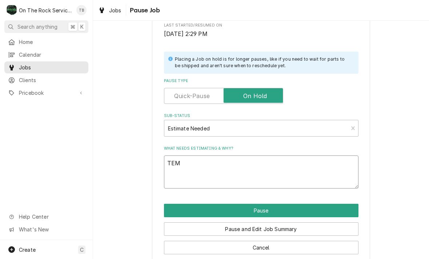
type textarea "x"
type textarea "TEMP"
type textarea "x"
type textarea "TEMP C"
type textarea "x"
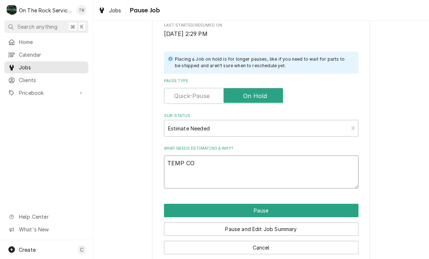
type textarea "TEMP CON"
type textarea "x"
type textarea "TEMP CONT"
type textarea "x"
type textarea "TEMP CONTR"
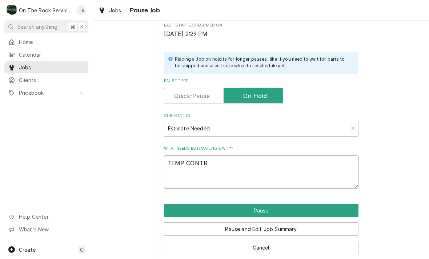
type textarea "x"
type textarea "TEMP CONTRO"
type textarea "x"
type textarea "TEMP CONTROL"
type textarea "x"
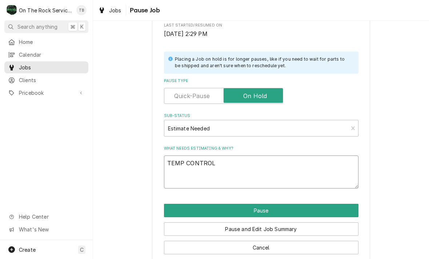
type textarea "TEMP CONTROL"
type textarea "x"
type textarea "TEMP CONTROL P"
type textarea "x"
type textarea "TEMP CONTROL PR"
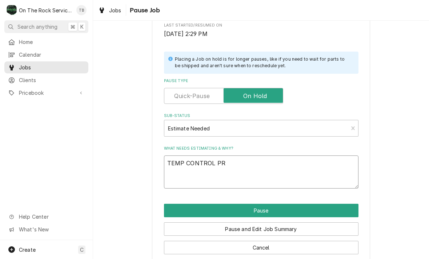
type textarea "x"
type textarea "TEMP CONTROL PRO"
type textarea "x"
type textarea "TEMP CONTROL PROB"
type textarea "x"
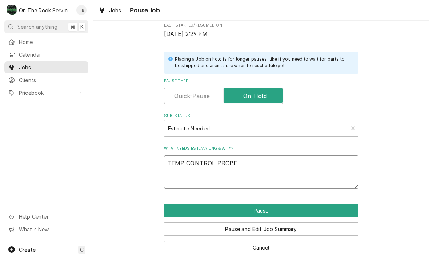
type textarea "TEMP CONTROL PROBES"
type textarea "x"
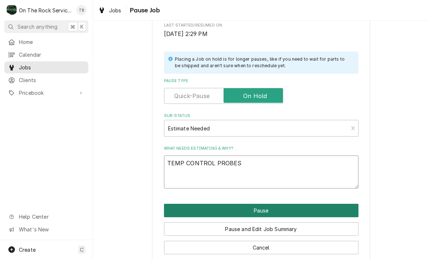
type textarea "TEMP CONTROL PROBES"
click at [273, 208] on button "Pause" at bounding box center [261, 210] width 195 height 13
type textarea "x"
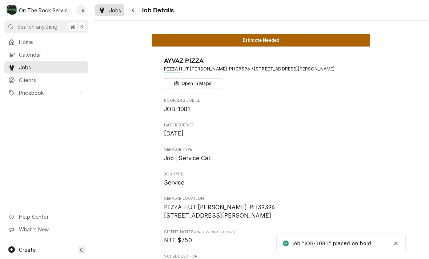
click at [118, 11] on span "Jobs" at bounding box center [115, 11] width 12 height 8
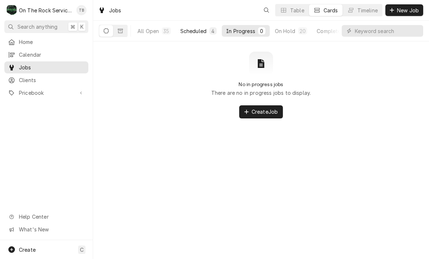
click at [200, 36] on button "Scheduled 4" at bounding box center [198, 31] width 45 height 12
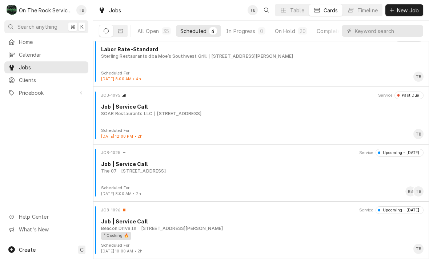
scroll to position [12, 0]
